Goal: Task Accomplishment & Management: Use online tool/utility

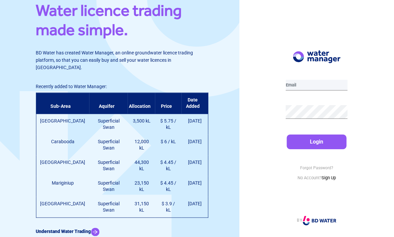
click at [311, 90] on input "email" at bounding box center [317, 85] width 62 height 11
type input "[EMAIL_ADDRESS][DOMAIN_NAME]"
click at [317, 149] on button "Login" at bounding box center [317, 142] width 60 height 15
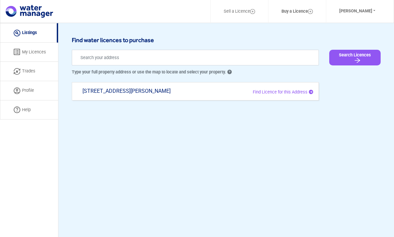
click at [361, 62] on img "submit" at bounding box center [357, 60] width 8 height 7
click at [278, 91] on span "Find Licence for this Address" at bounding box center [280, 91] width 55 height 5
type input "[STREET_ADDRESS][PERSON_NAME]"
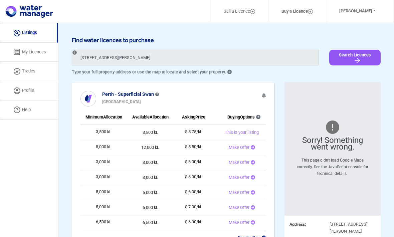
click at [26, 72] on link "Trades" at bounding box center [29, 71] width 58 height 19
select select "active"
